Goal: Task Accomplishment & Management: Manage account settings

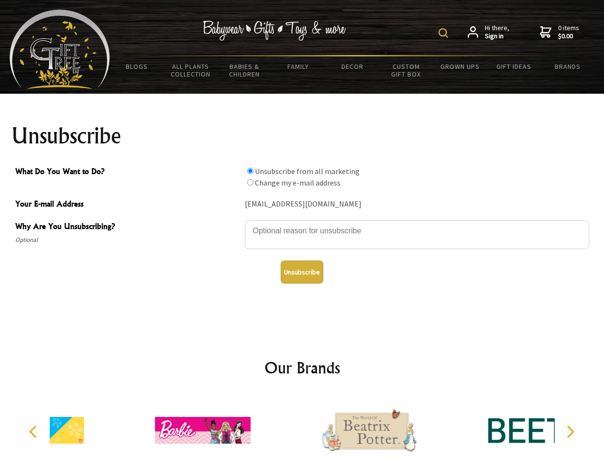
click at [445, 33] on img at bounding box center [444, 33] width 10 height 10
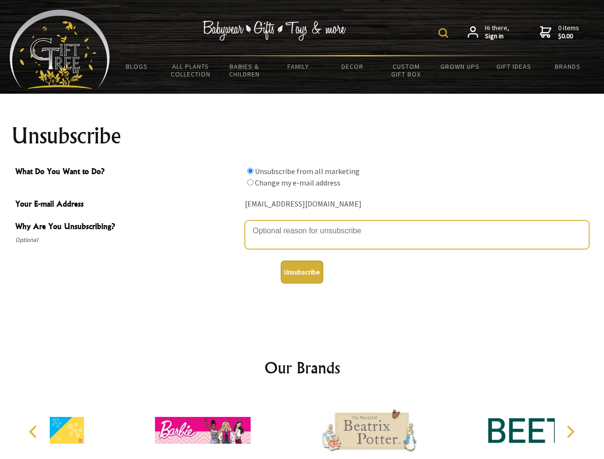
click at [302, 224] on textarea "Why Are You Unsubscribing?" at bounding box center [417, 235] width 345 height 29
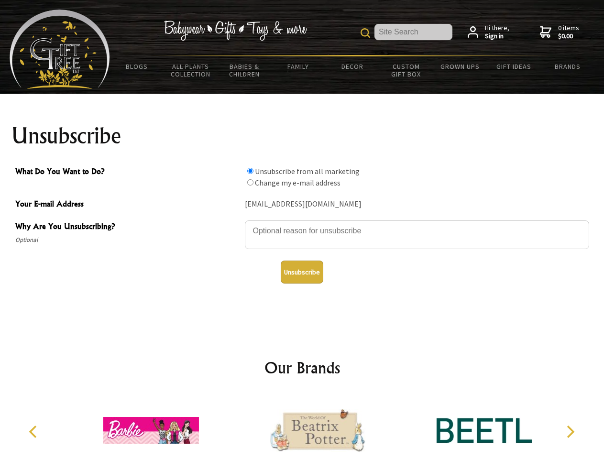
click at [250, 171] on input "What Do You Want to Do?" at bounding box center [250, 171] width 6 height 6
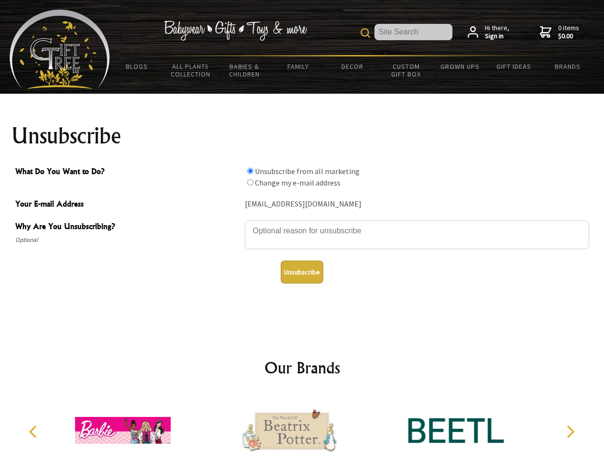
click at [250, 182] on input "What Do You Want to Do?" at bounding box center [250, 182] width 6 height 6
radio input "true"
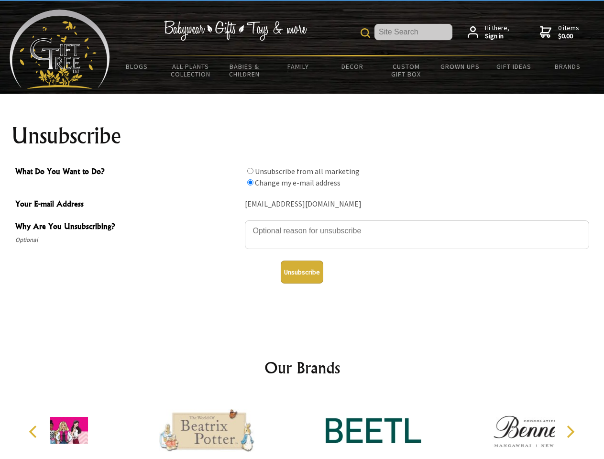
click at [302, 272] on button "Unsubscribe" at bounding box center [302, 272] width 43 height 23
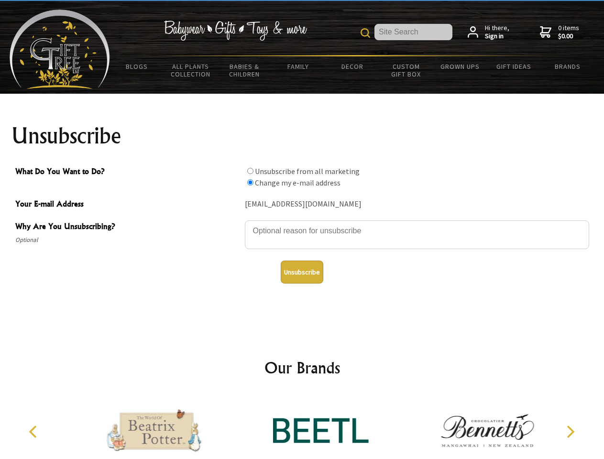
click at [302, 427] on img at bounding box center [321, 431] width 96 height 72
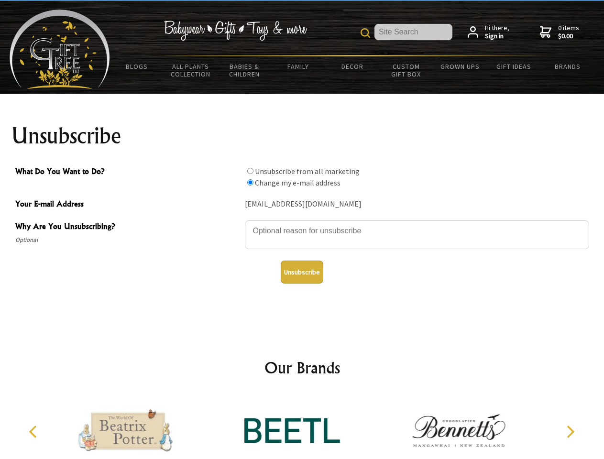
click at [34, 432] on icon "Previous" at bounding box center [34, 432] width 12 height 12
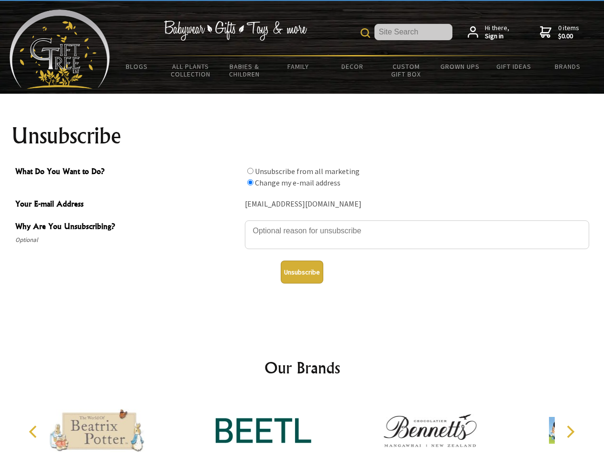
click at [570, 432] on icon "Next" at bounding box center [570, 432] width 12 height 12
